Goal: Information Seeking & Learning: Learn about a topic

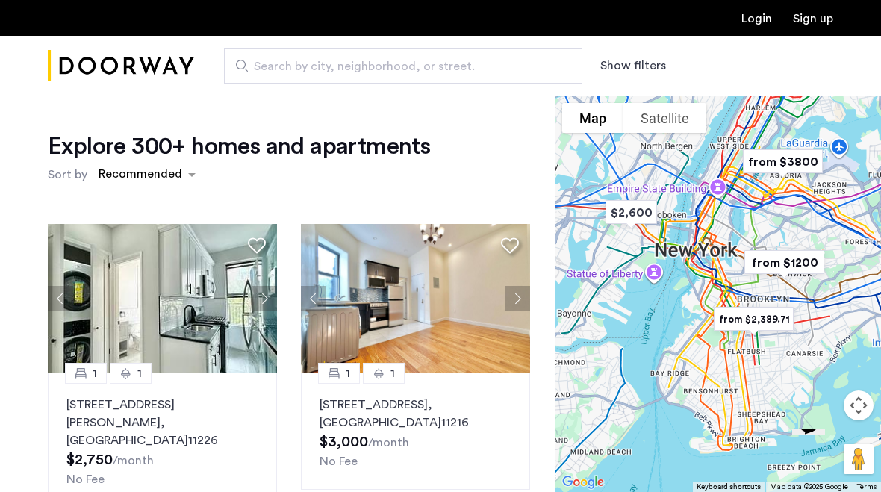
click at [385, 66] on span "Search by city, neighborhood, or street." at bounding box center [397, 67] width 287 height 18
click at [385, 66] on input "Search by city, neighborhood, or street." at bounding box center [403, 66] width 358 height 36
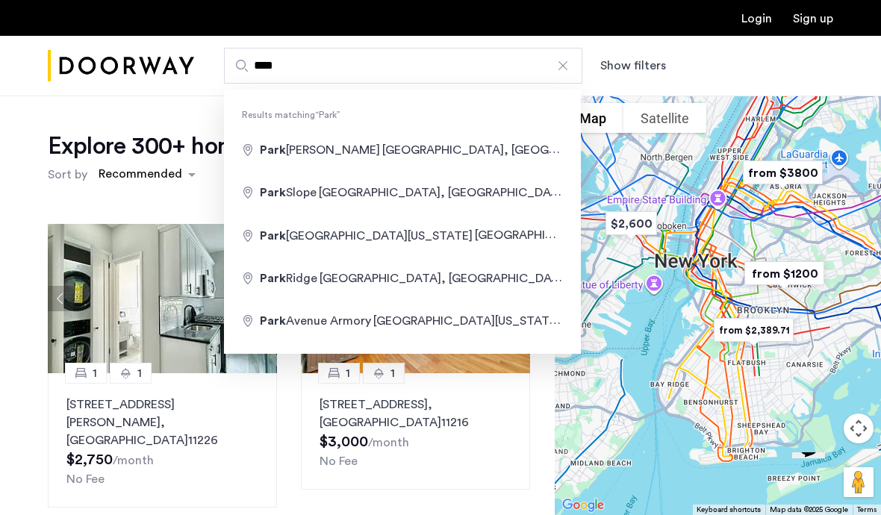
type input "**********"
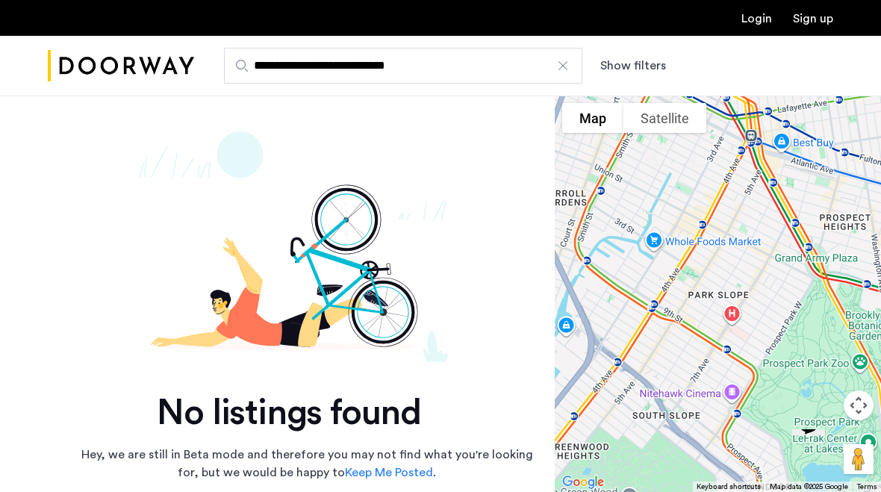
click at [485, 74] on input "**********" at bounding box center [403, 66] width 358 height 36
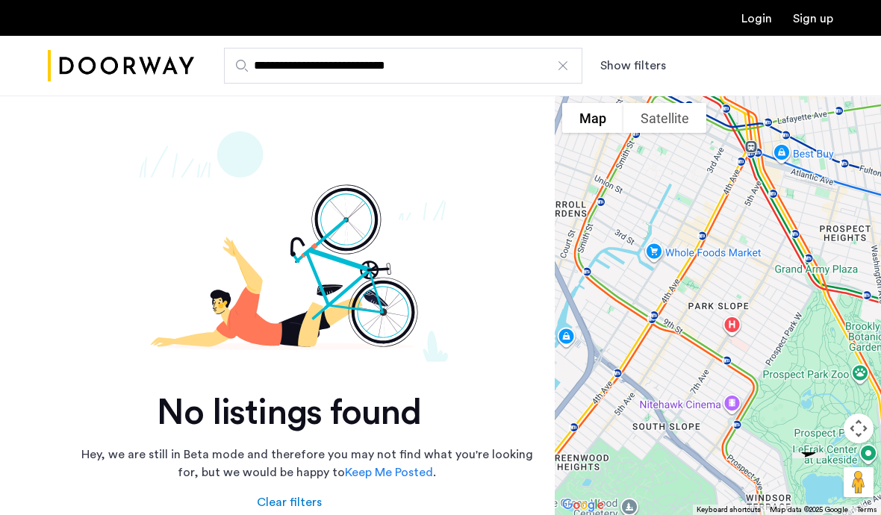
click at [562, 65] on div at bounding box center [563, 65] width 15 height 15
click at [562, 65] on input "**********" at bounding box center [403, 66] width 358 height 36
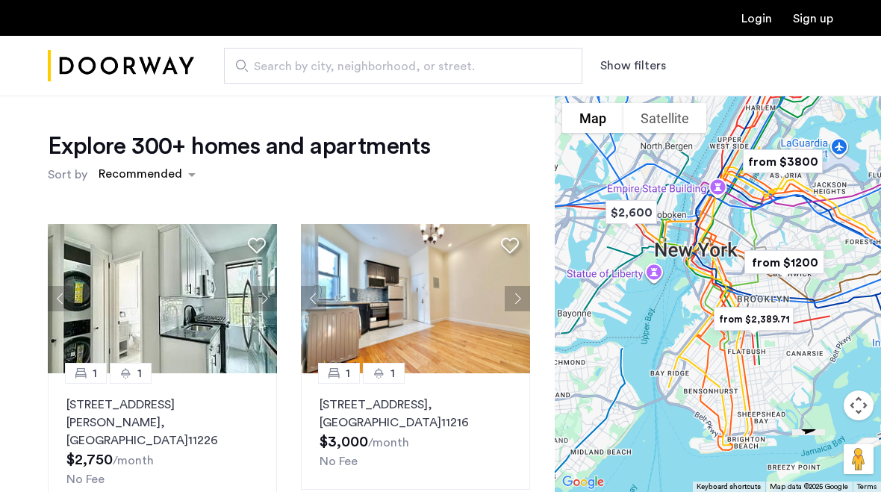
click at [295, 66] on span "Search by city, neighborhood, or street." at bounding box center [397, 67] width 287 height 18
click at [295, 66] on input "Search by city, neighborhood, or street." at bounding box center [403, 66] width 358 height 36
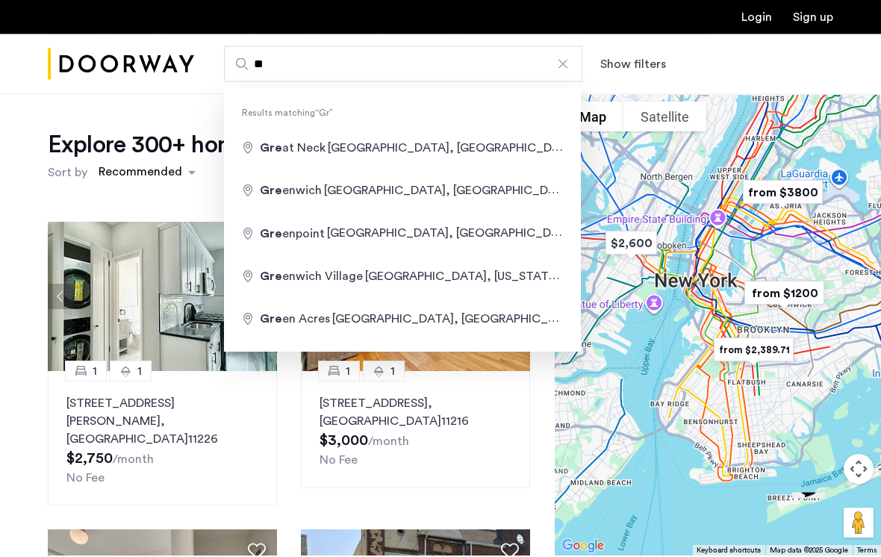
type input "*"
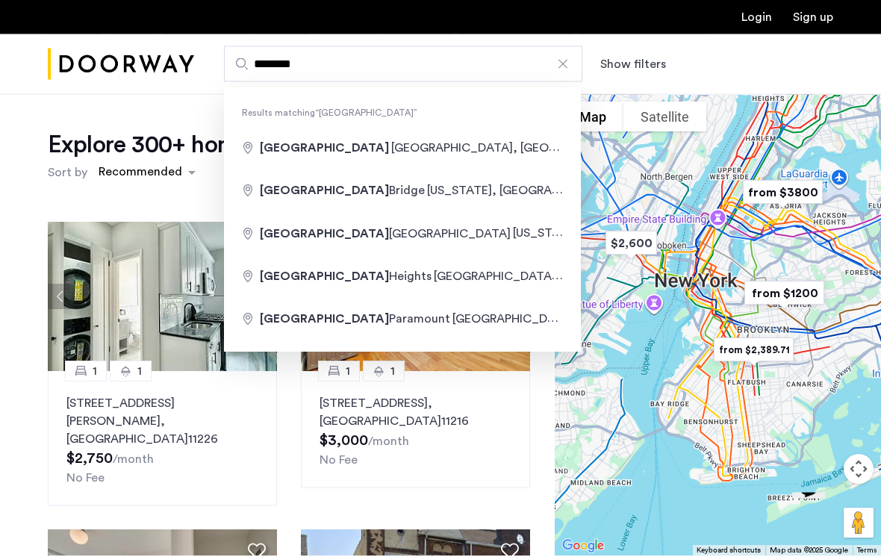
type input "**********"
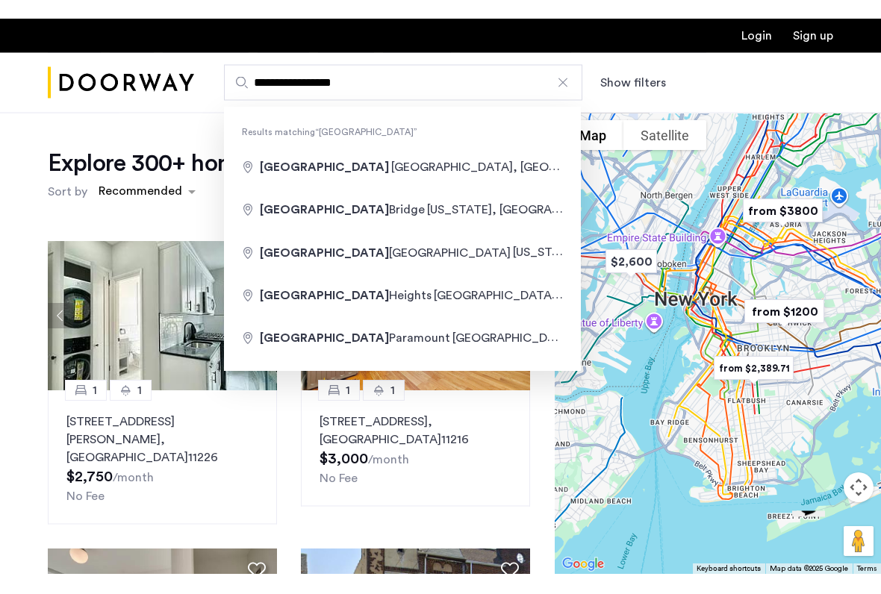
scroll to position [2, 0]
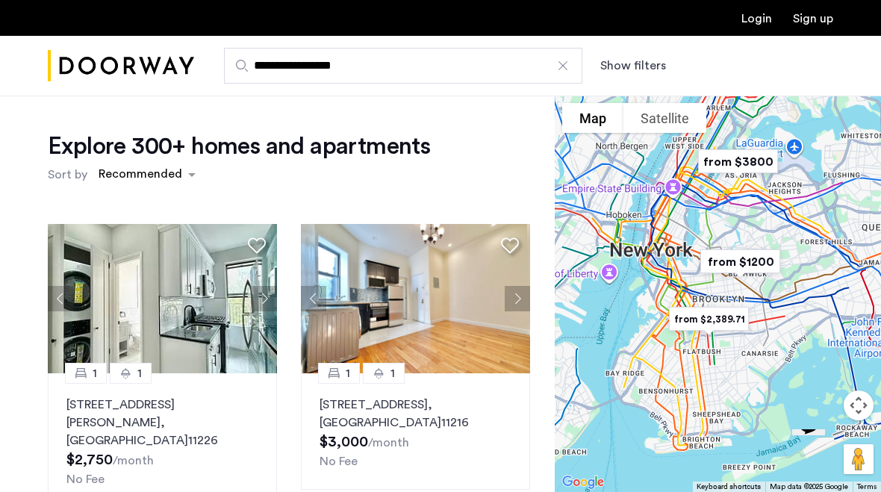
click at [626, 58] on button "Show filters" at bounding box center [633, 66] width 66 height 18
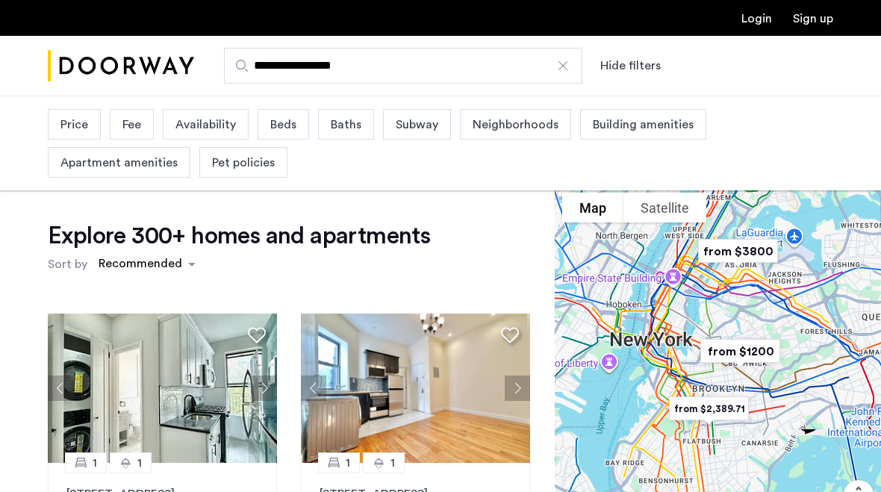
click at [290, 134] on div "Beds" at bounding box center [284, 124] width 52 height 31
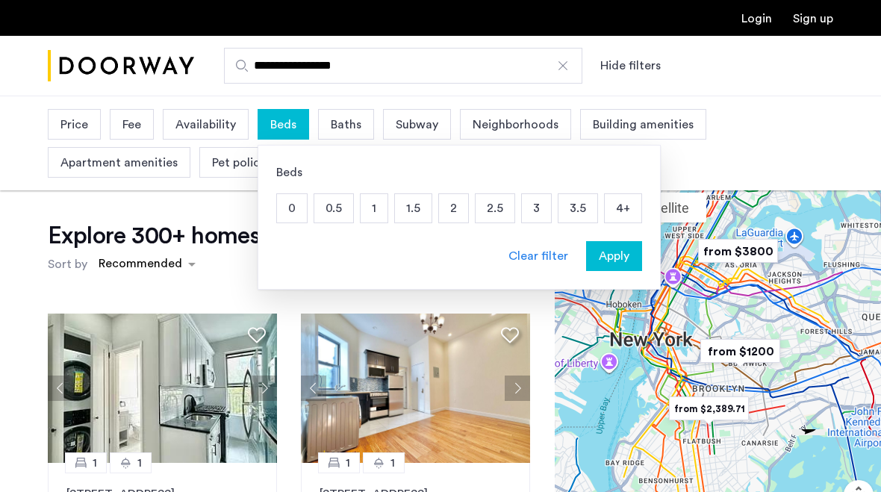
click at [375, 212] on p "1" at bounding box center [374, 208] width 27 height 28
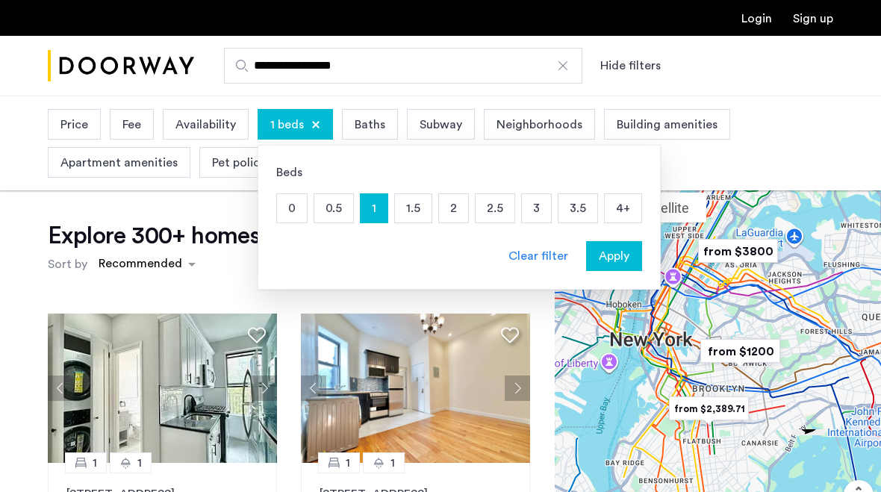
click at [364, 126] on span "Baths" at bounding box center [370, 125] width 31 height 18
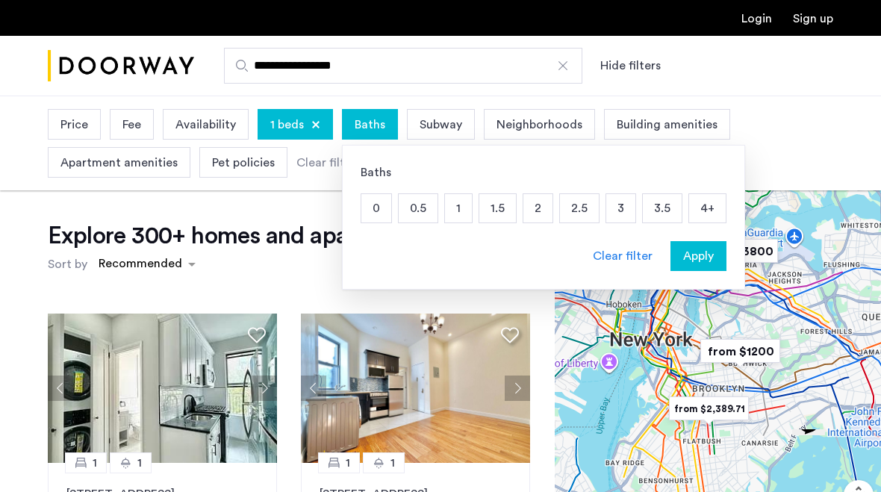
click at [454, 218] on p "1" at bounding box center [458, 208] width 27 height 28
click at [563, 120] on span "Neighborhoods" at bounding box center [564, 125] width 86 height 18
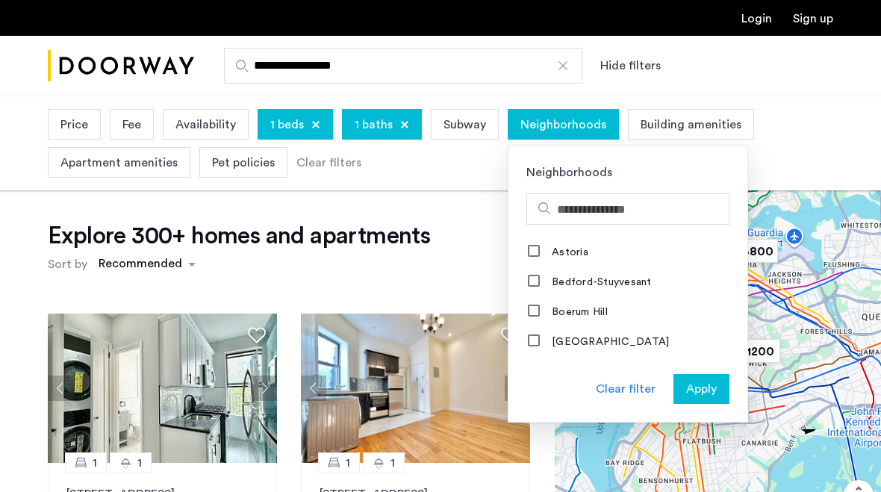
click at [622, 208] on input "Search hoods" at bounding box center [640, 210] width 166 height 18
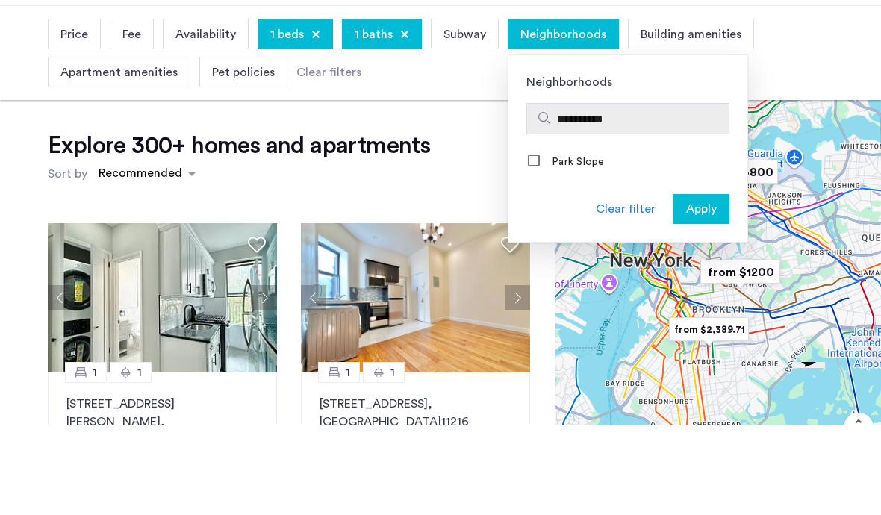
type input "**********"
click at [595, 246] on label "Park Slope" at bounding box center [577, 252] width 56 height 12
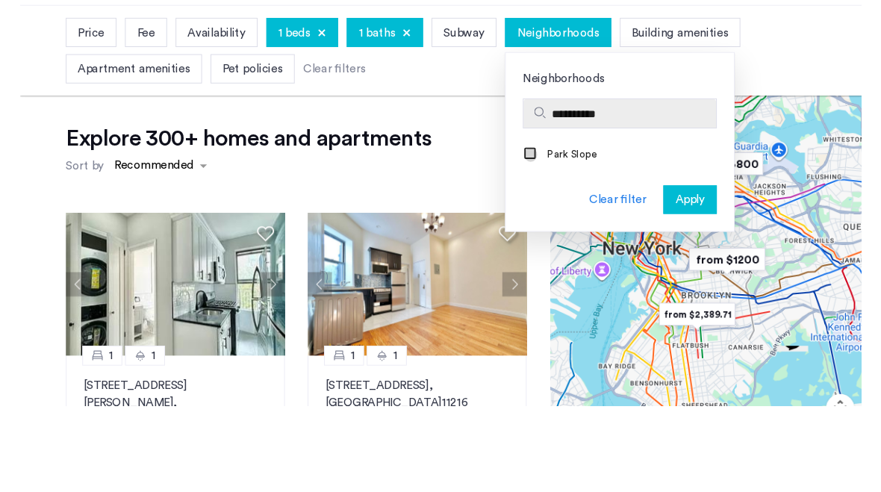
scroll to position [90, 0]
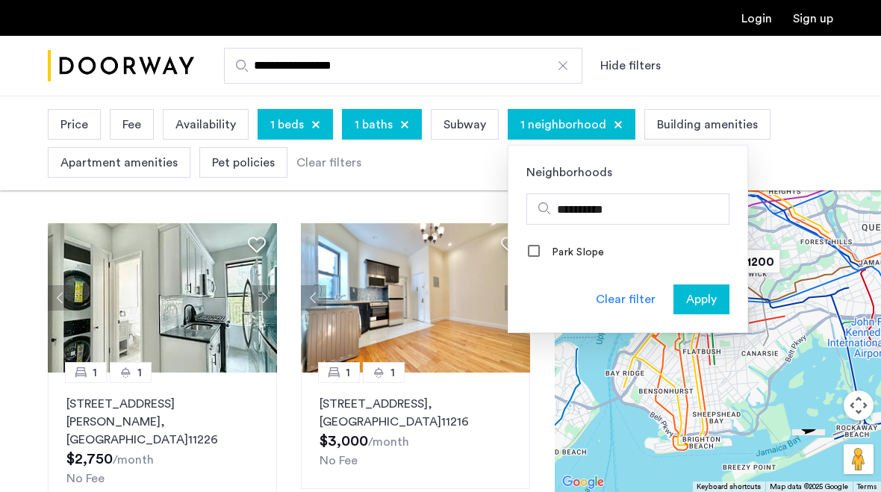
click at [701, 301] on span "Apply" at bounding box center [701, 300] width 31 height 18
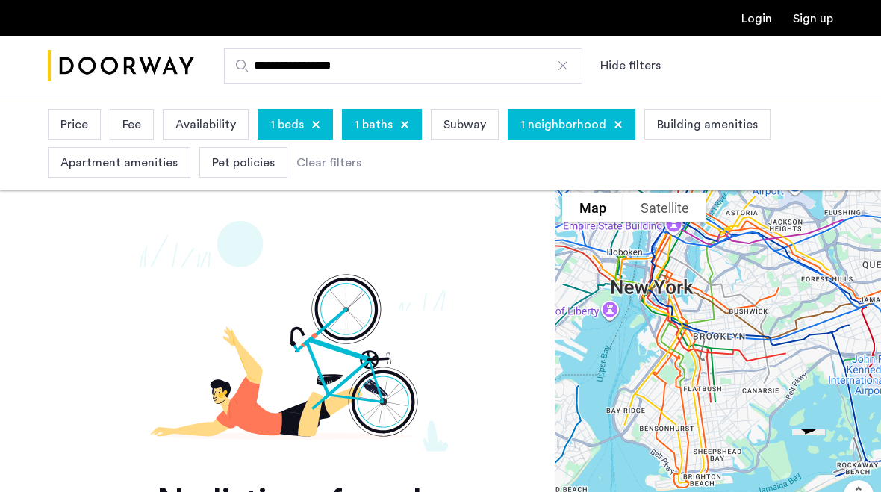
click at [589, 131] on span "1 neighborhood" at bounding box center [564, 125] width 86 height 18
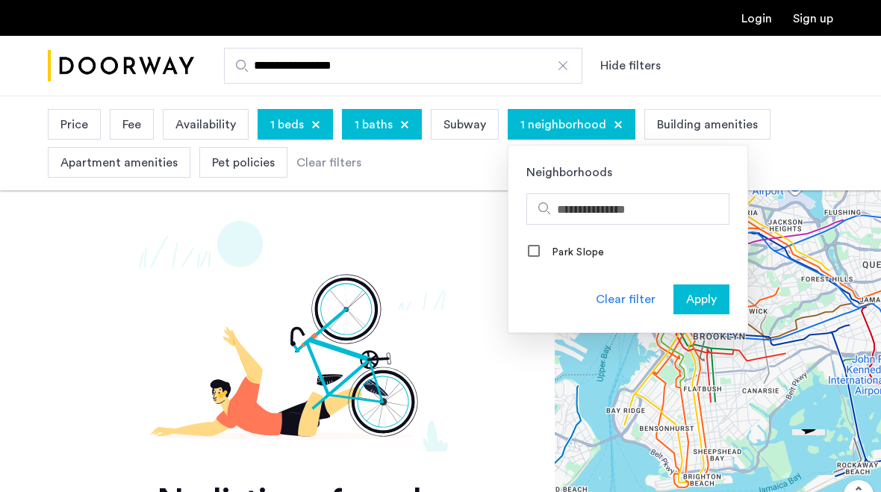
click at [619, 208] on input "Search hoods" at bounding box center [640, 210] width 166 height 18
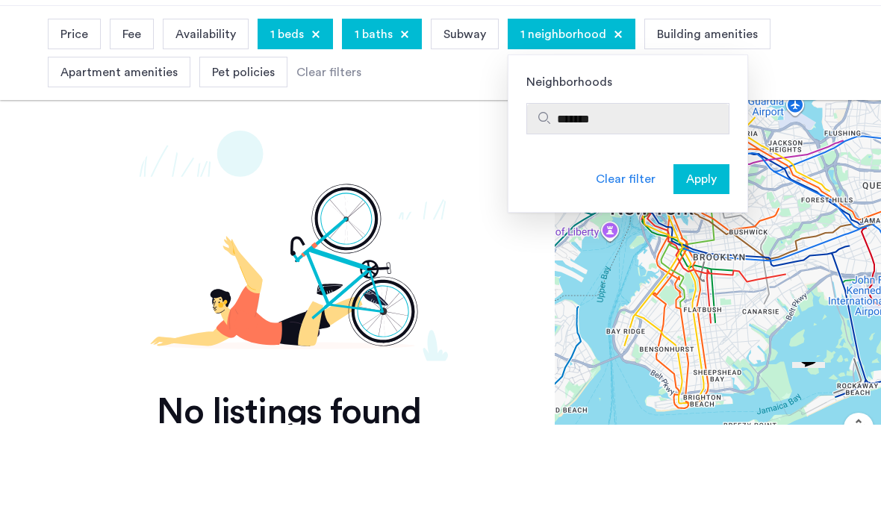
type input "*******"
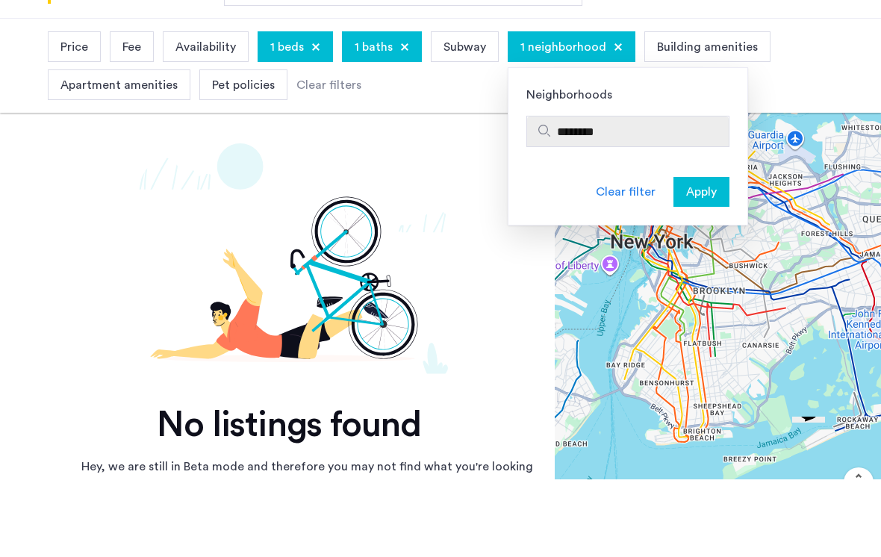
click at [614, 120] on div at bounding box center [618, 124] width 9 height 9
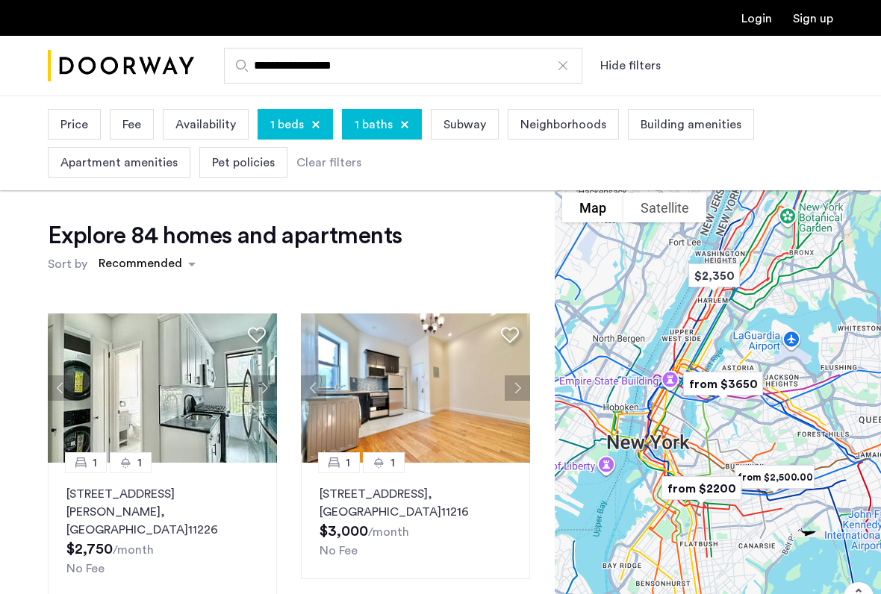
click at [682, 123] on span "Building amenities" at bounding box center [691, 125] width 101 height 18
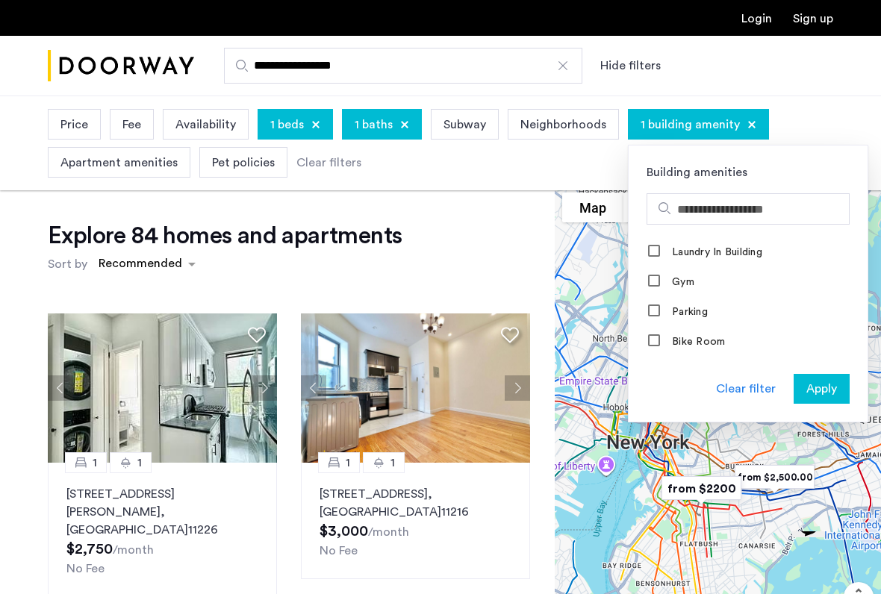
click at [816, 386] on span "Apply" at bounding box center [822, 389] width 31 height 18
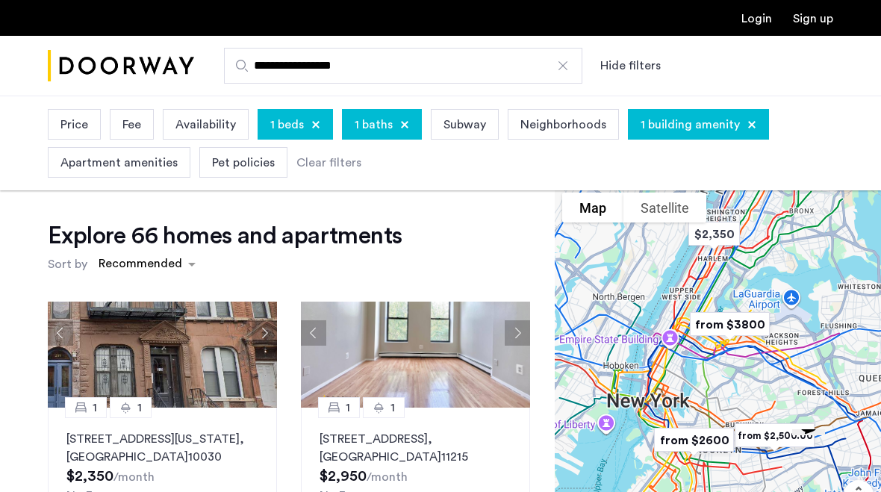
click at [675, 125] on span "1 building amenity" at bounding box center [690, 125] width 99 height 18
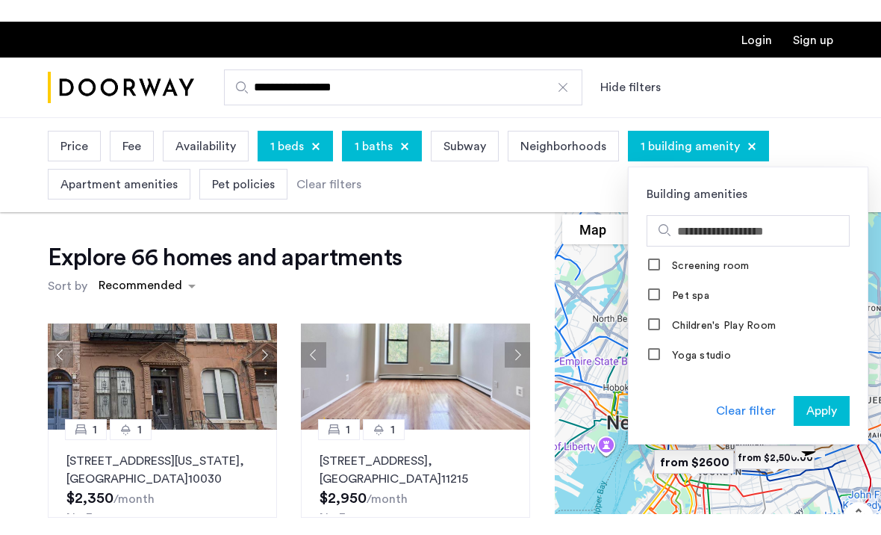
scroll to position [789, 0]
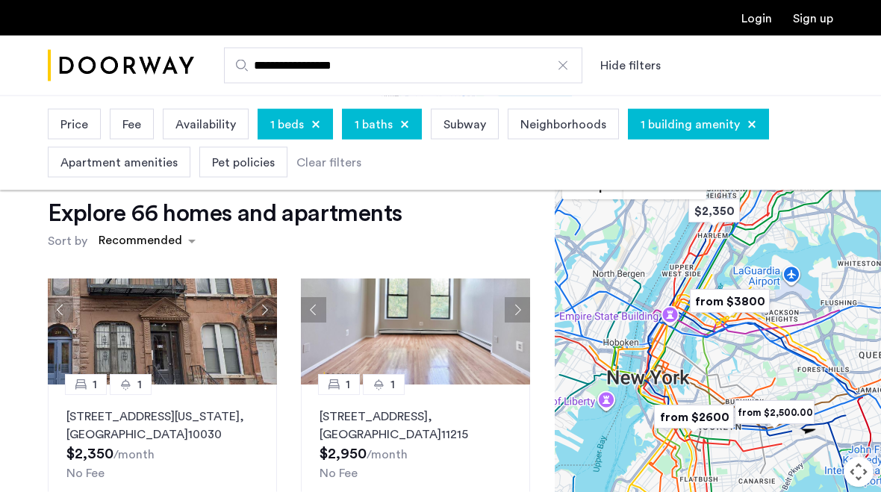
scroll to position [0, 0]
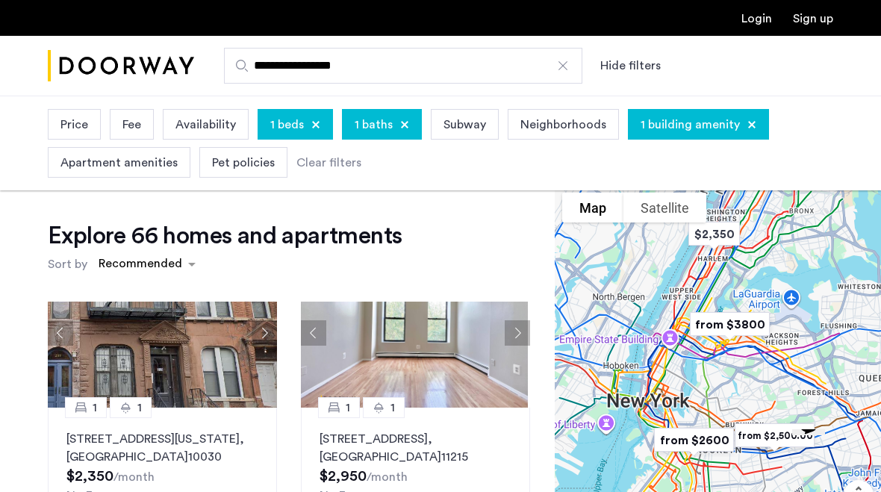
click at [182, 264] on div "sort-apartment" at bounding box center [140, 266] width 88 height 20
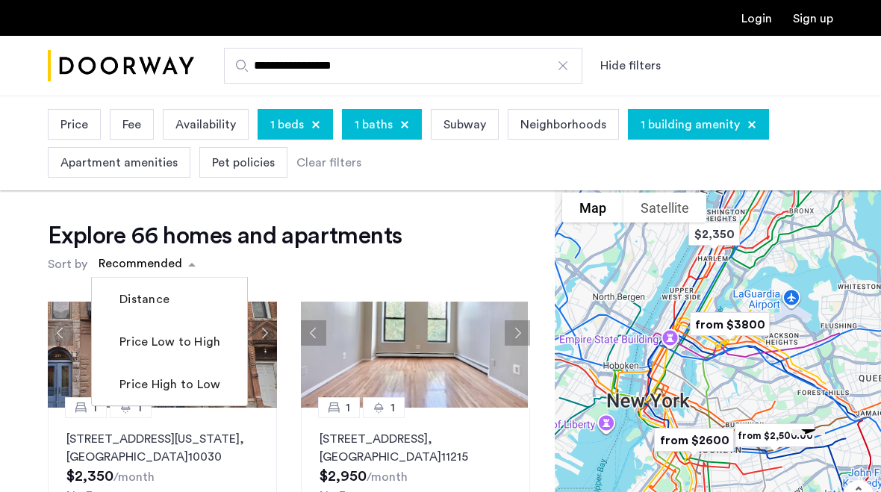
click at [193, 340] on label "Price Low to High" at bounding box center [169, 342] width 104 height 18
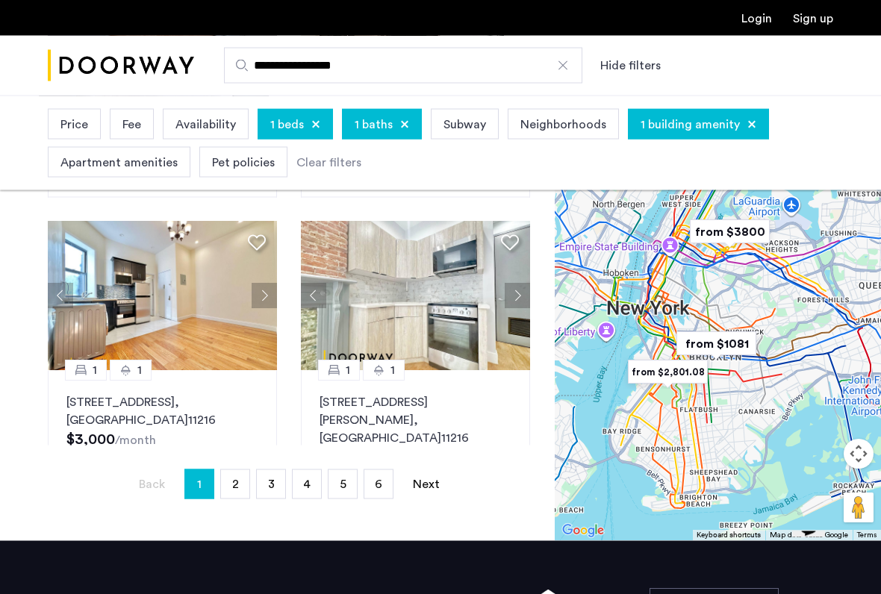
scroll to position [363, 0]
click at [239, 483] on link "page 2" at bounding box center [235, 484] width 28 height 28
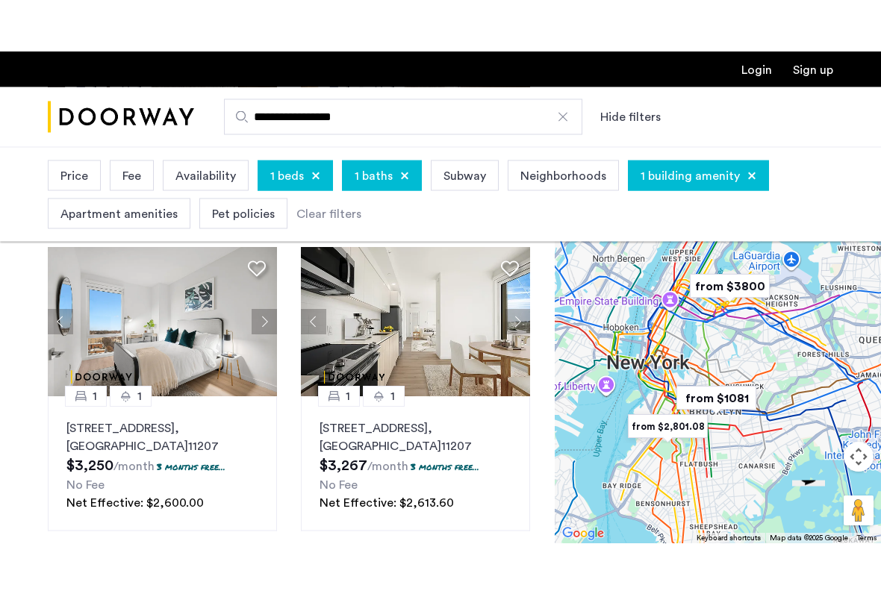
scroll to position [388, 0]
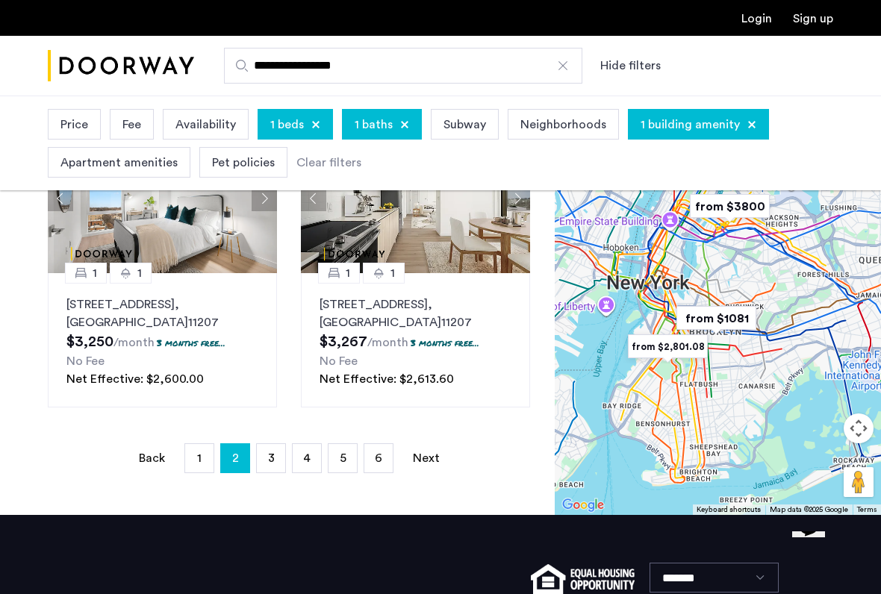
click at [279, 467] on link "page 3" at bounding box center [271, 458] width 28 height 28
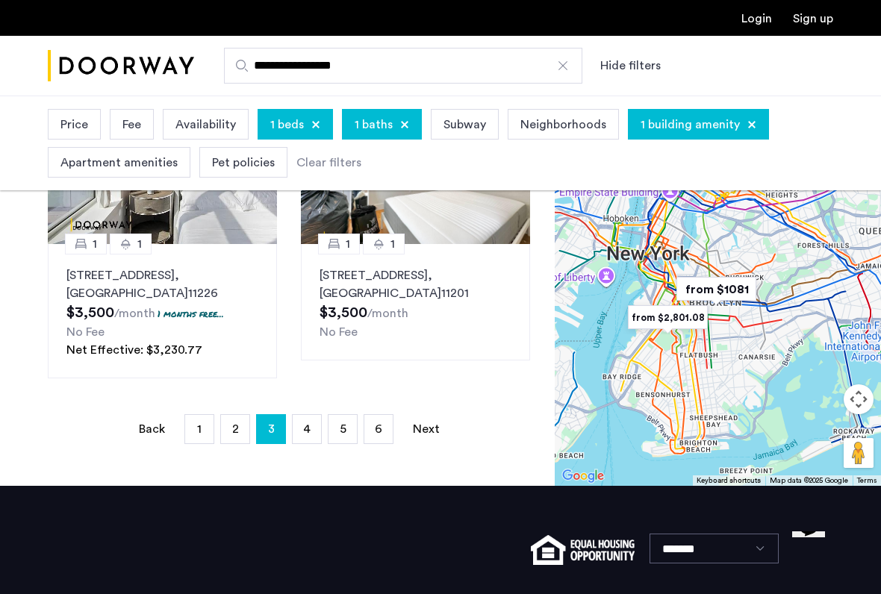
scroll to position [422, 0]
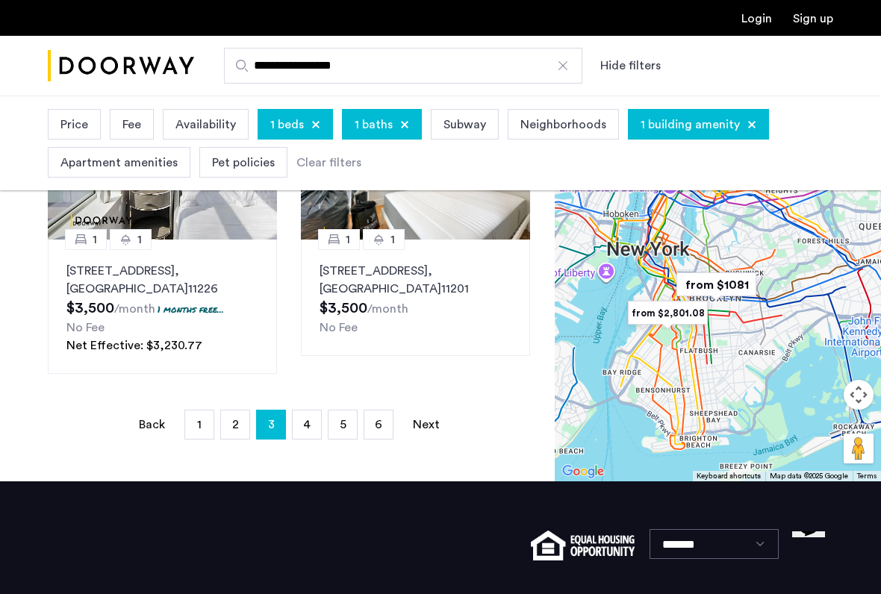
click at [306, 427] on span "4" at bounding box center [306, 425] width 7 height 12
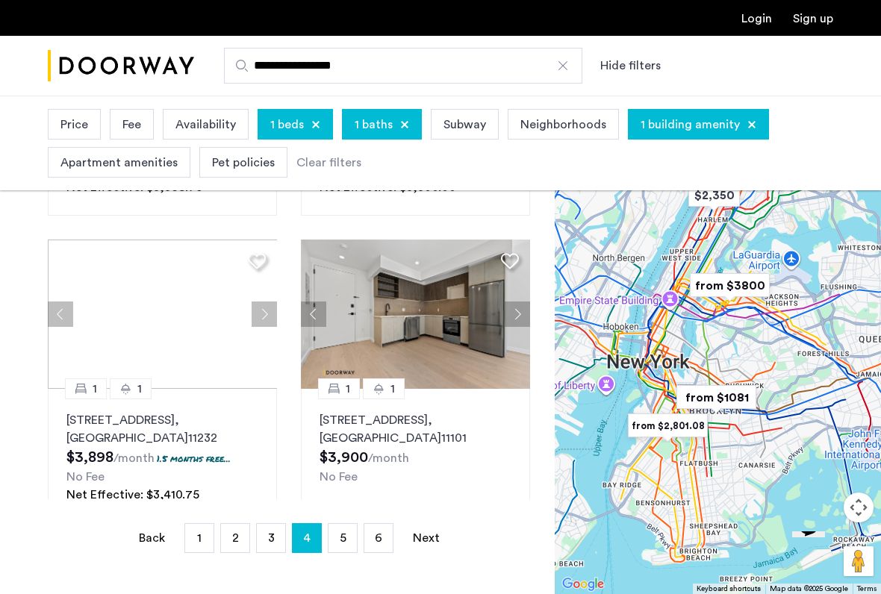
scroll to position [311, 0]
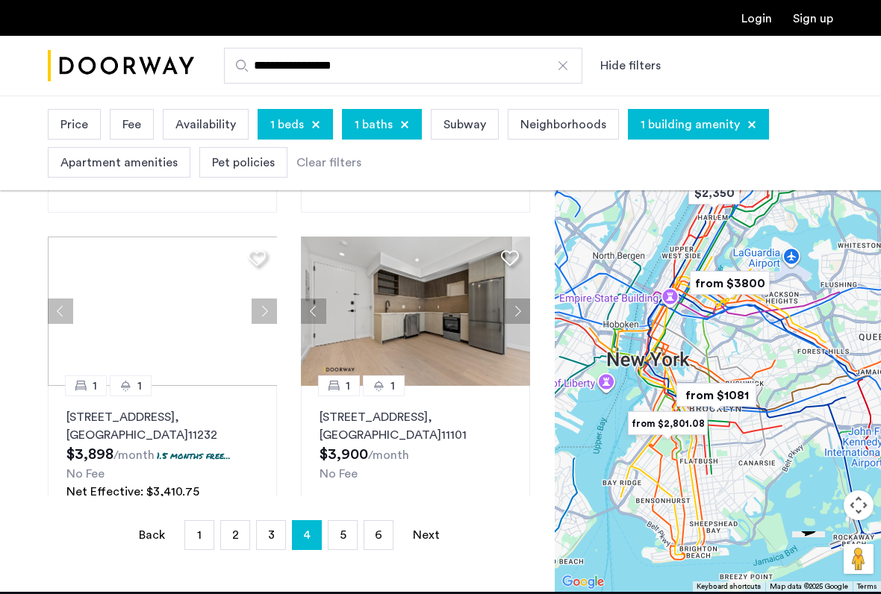
click at [350, 491] on link "page 5" at bounding box center [343, 535] width 28 height 28
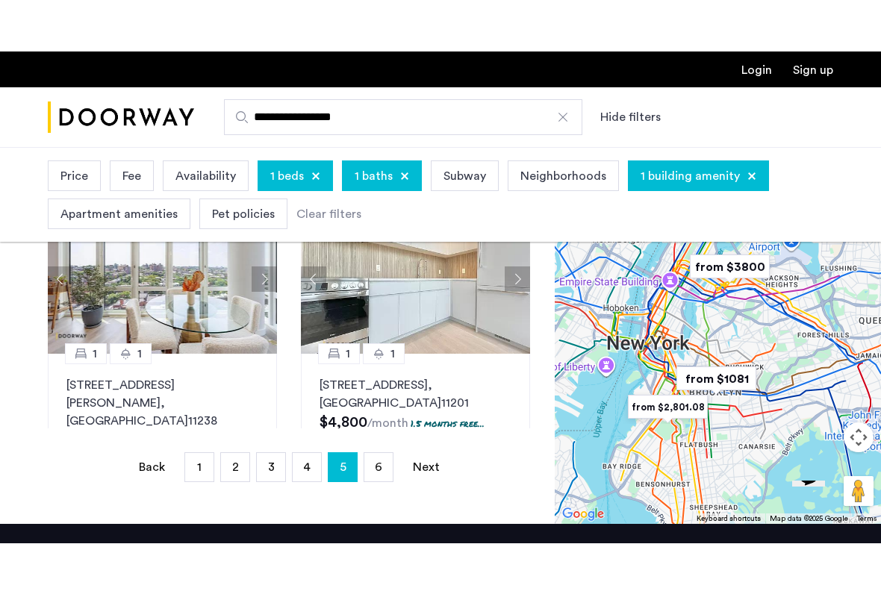
scroll to position [432, 0]
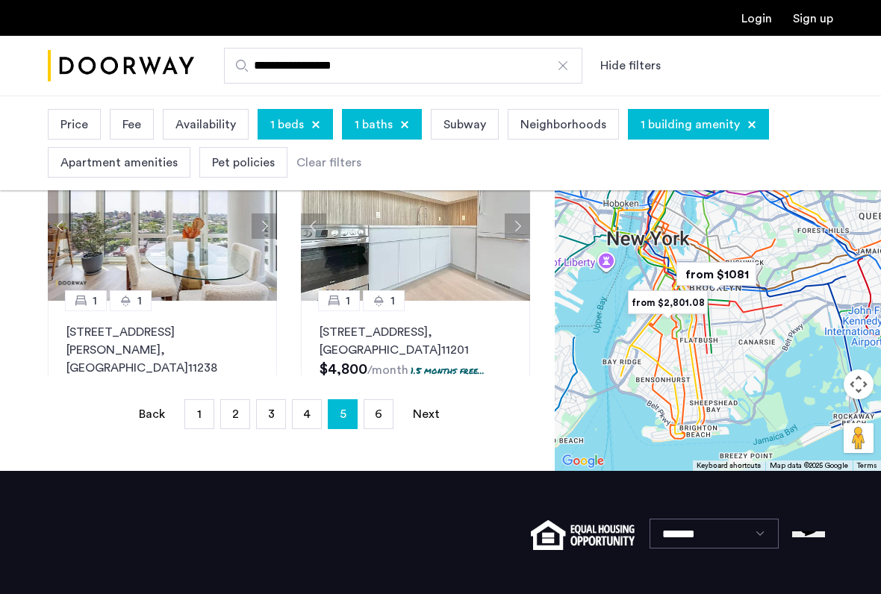
click at [274, 419] on span "3" at bounding box center [271, 415] width 7 height 12
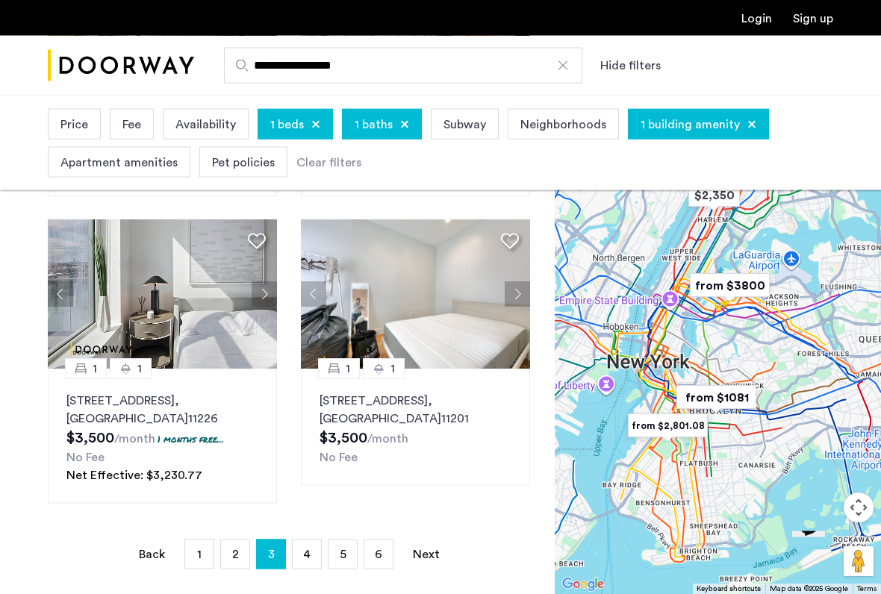
scroll to position [293, 0]
click at [247, 491] on link "page 2" at bounding box center [235, 554] width 28 height 28
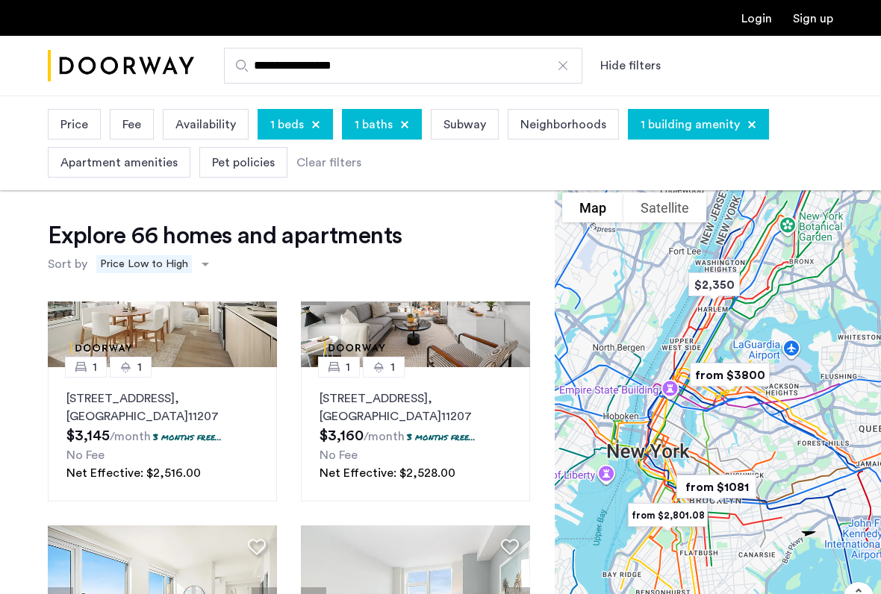
click at [748, 129] on div at bounding box center [752, 124] width 9 height 9
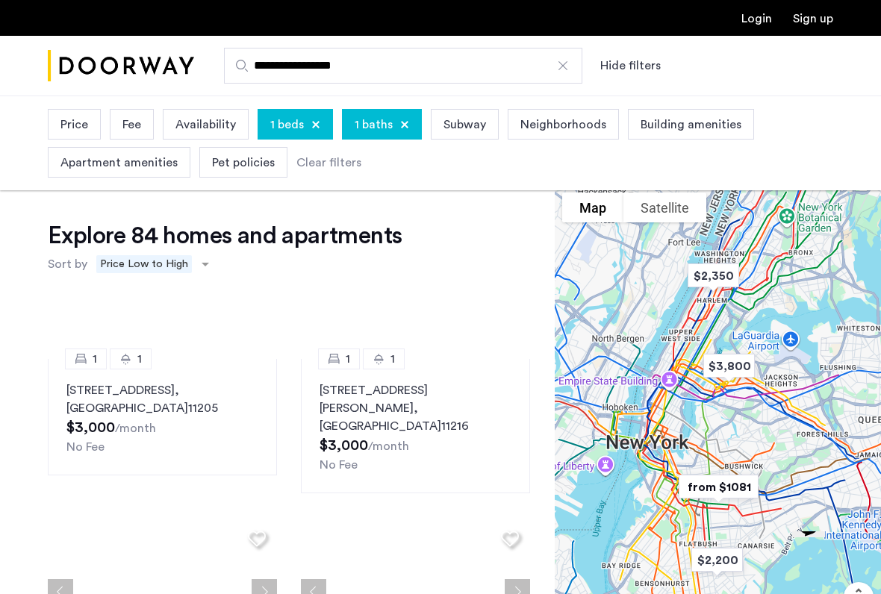
scroll to position [1007, 0]
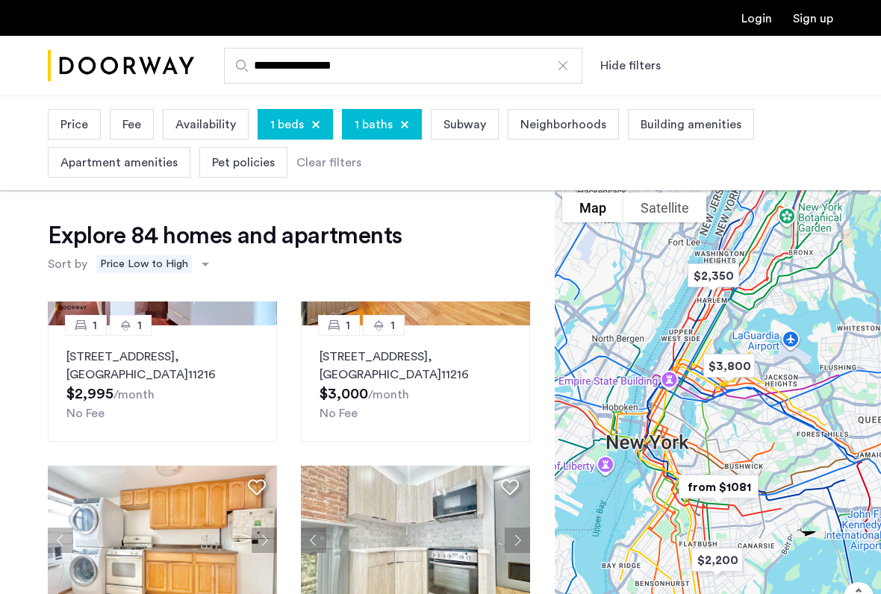
click at [78, 132] on span "Price" at bounding box center [74, 125] width 28 height 18
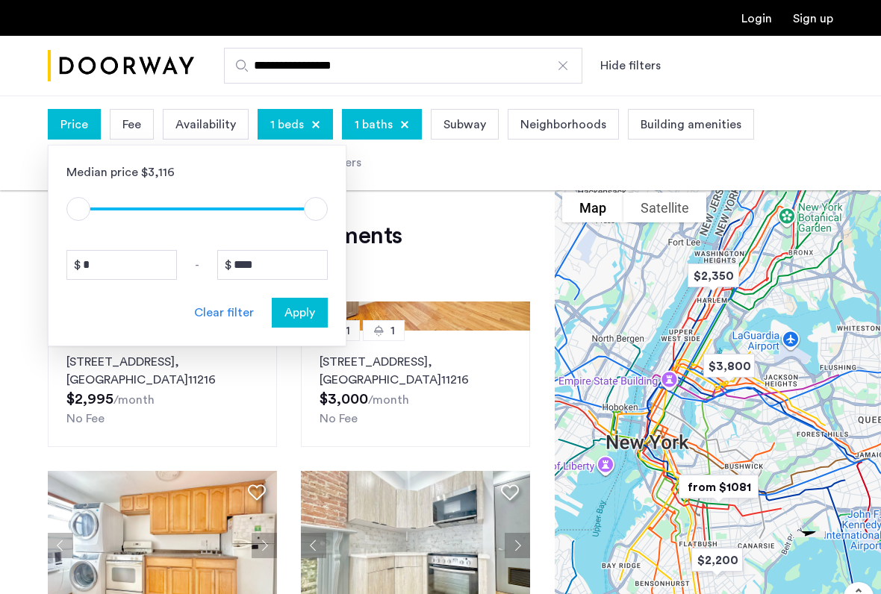
scroll to position [746, 0]
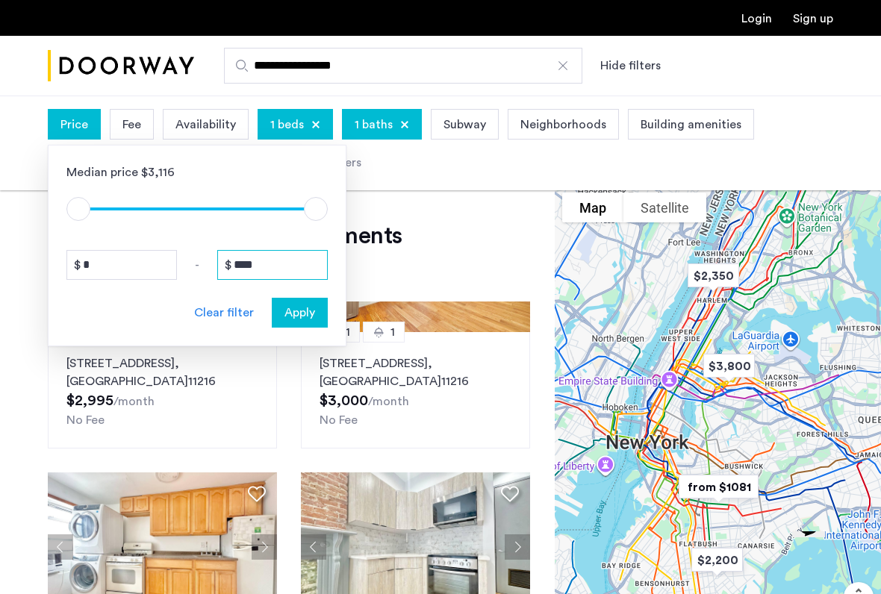
click at [285, 267] on input "****" at bounding box center [272, 265] width 111 height 30
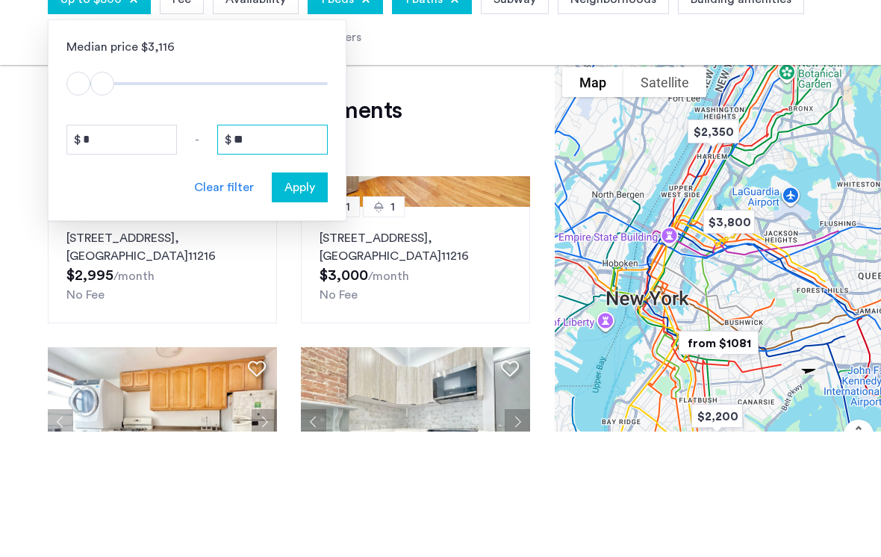
type input "*"
type input "****"
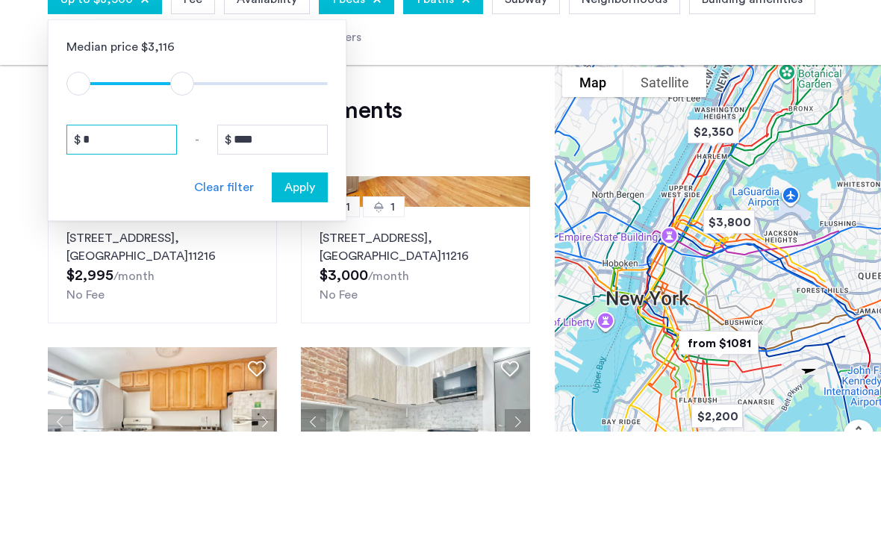
click at [126, 250] on input "*" at bounding box center [121, 265] width 111 height 30
type input "****"
click at [300, 304] on span "Apply" at bounding box center [300, 313] width 31 height 18
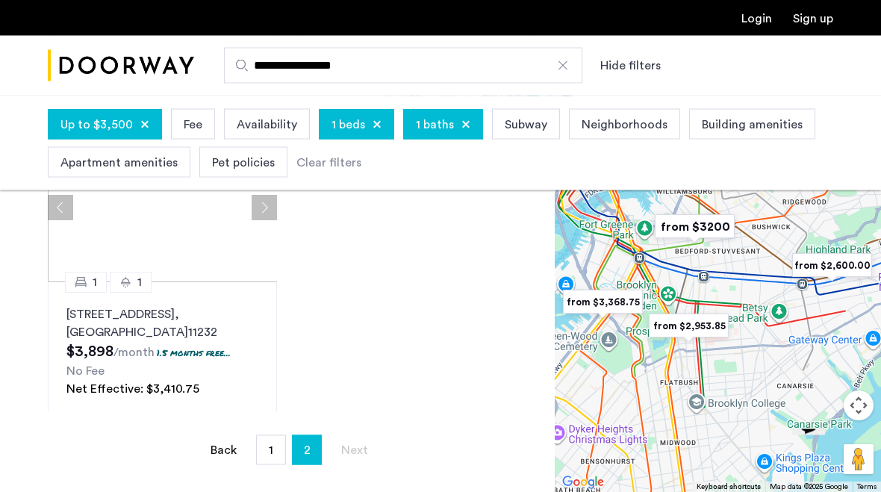
scroll to position [426, 0]
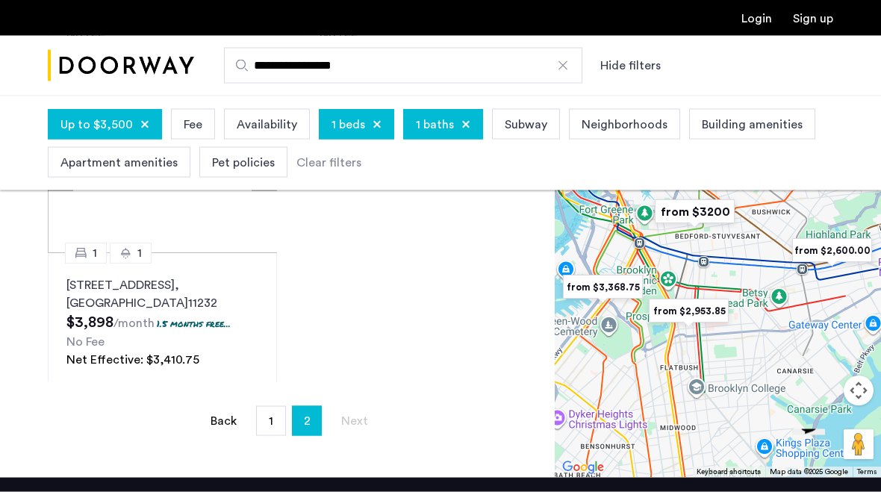
click at [259, 422] on link "page 1" at bounding box center [271, 421] width 28 height 28
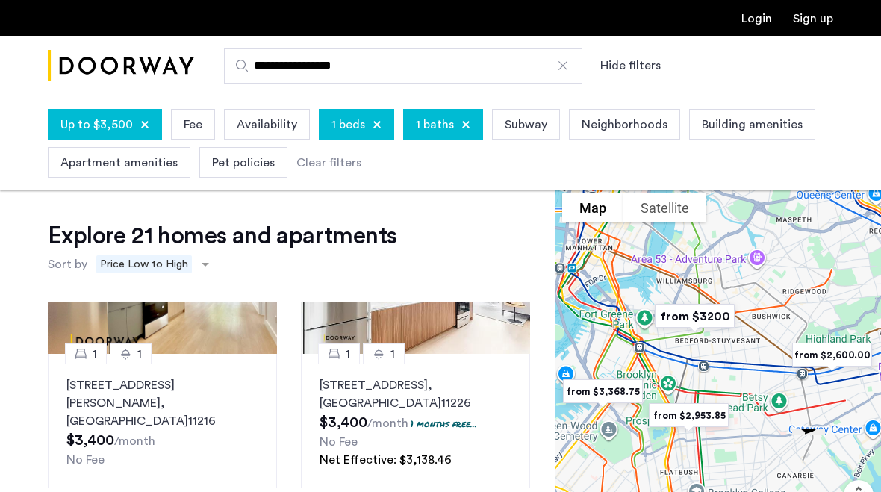
scroll to position [1340, 0]
